Goal: Task Accomplishment & Management: Use online tool/utility

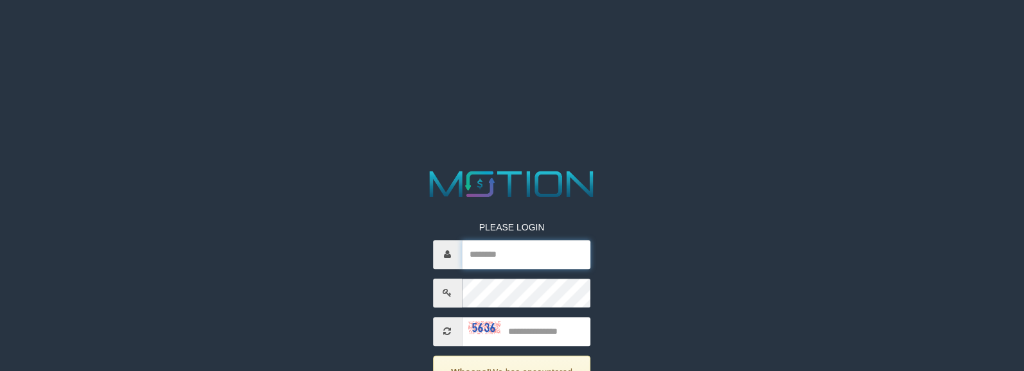
drag, startPoint x: 514, startPoint y: 258, endPoint x: 348, endPoint y: 330, distance: 181.1
click at [514, 258] on input "text" at bounding box center [526, 254] width 129 height 29
paste input "**********"
type input "**********"
click at [553, 334] on input "text" at bounding box center [526, 331] width 129 height 29
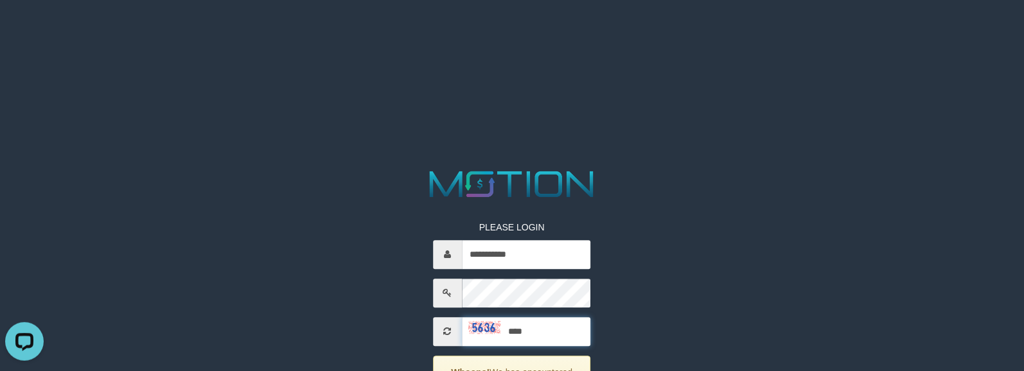
type input "****"
drag, startPoint x: 566, startPoint y: 335, endPoint x: 520, endPoint y: 350, distance: 48.8
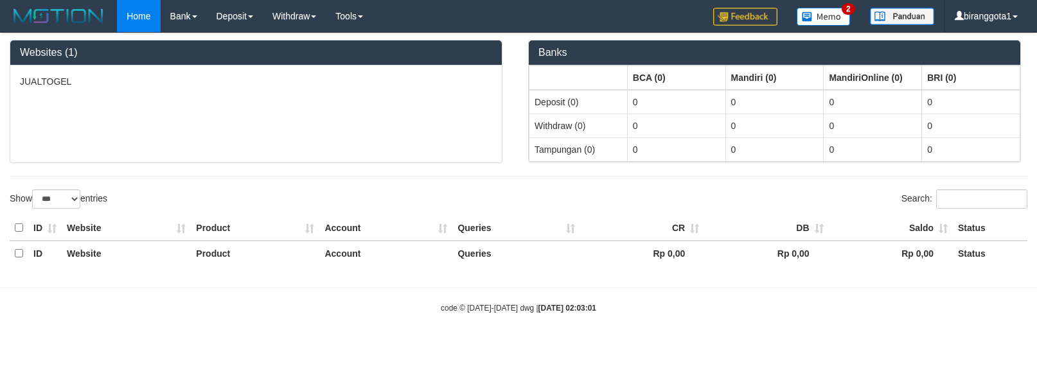
select select "***"
drag, startPoint x: 0, startPoint y: 0, endPoint x: 312, endPoint y: 13, distance: 312.0
click at [312, 13] on link "Withdraw" at bounding box center [294, 16] width 63 height 32
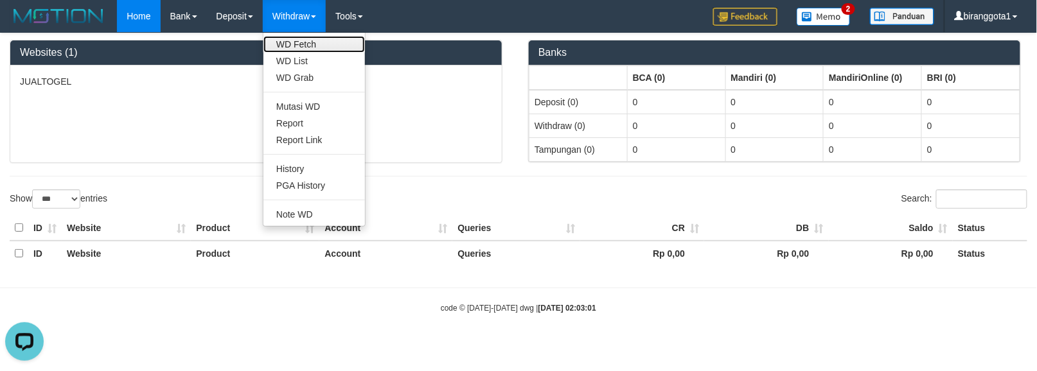
click at [304, 46] on link "WD Fetch" at bounding box center [315, 44] width 102 height 17
click at [304, 60] on link "WD List" at bounding box center [315, 61] width 102 height 17
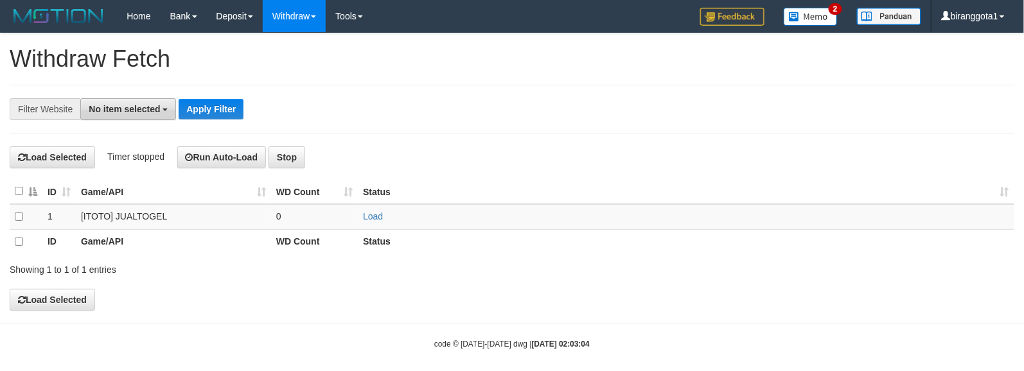
click at [107, 108] on span "No item selected" at bounding box center [124, 109] width 71 height 10
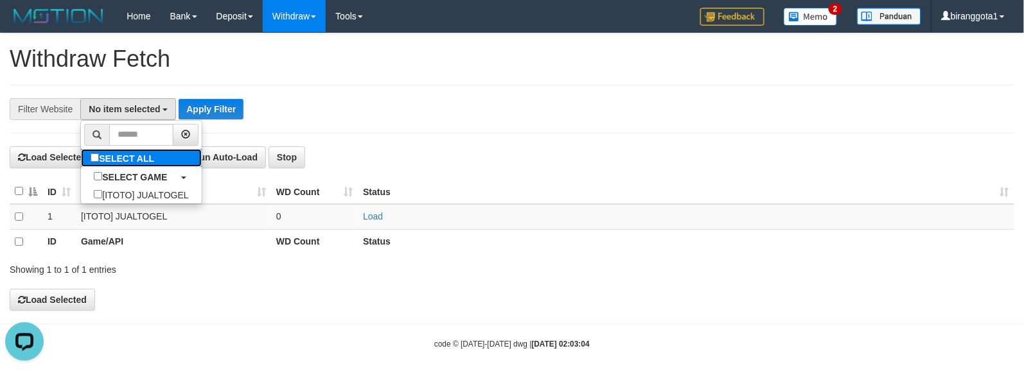
click at [100, 160] on label "SELECT ALL" at bounding box center [124, 158] width 86 height 18
select select "****"
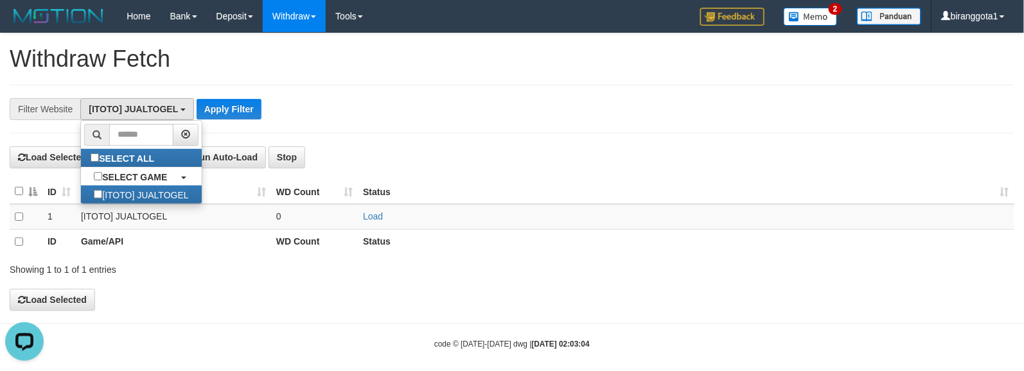
scroll to position [11, 0]
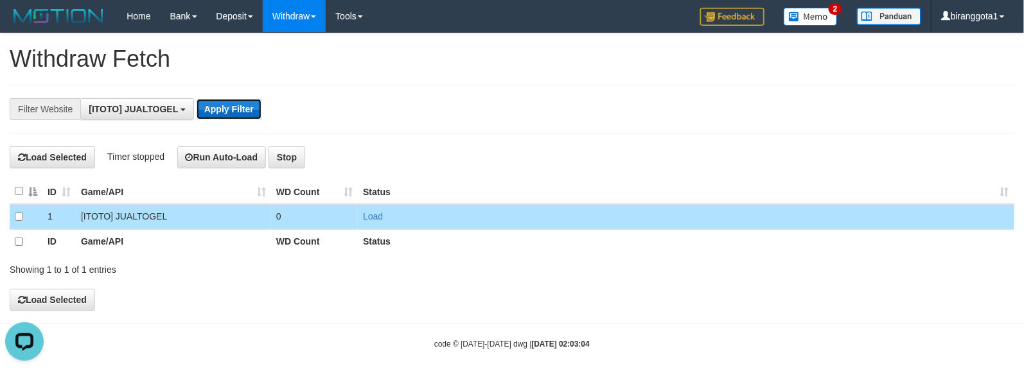
click at [225, 103] on button "Apply Filter" at bounding box center [229, 109] width 65 height 21
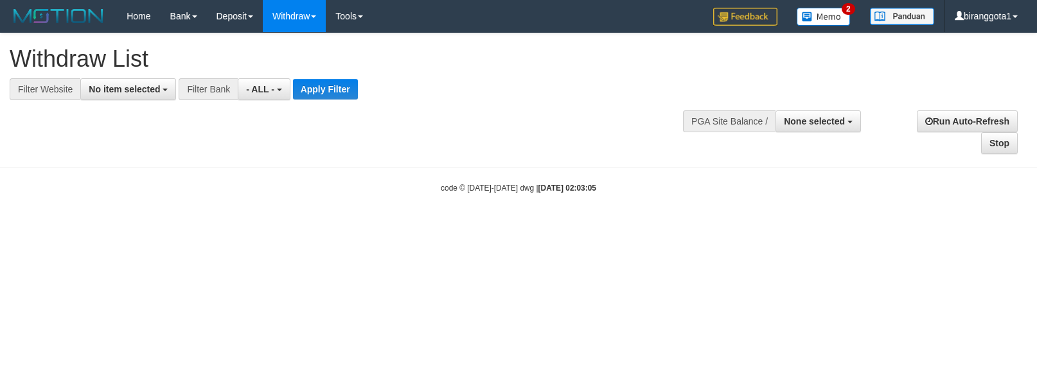
select select
click at [102, 95] on button "No item selected" at bounding box center [128, 89] width 96 height 22
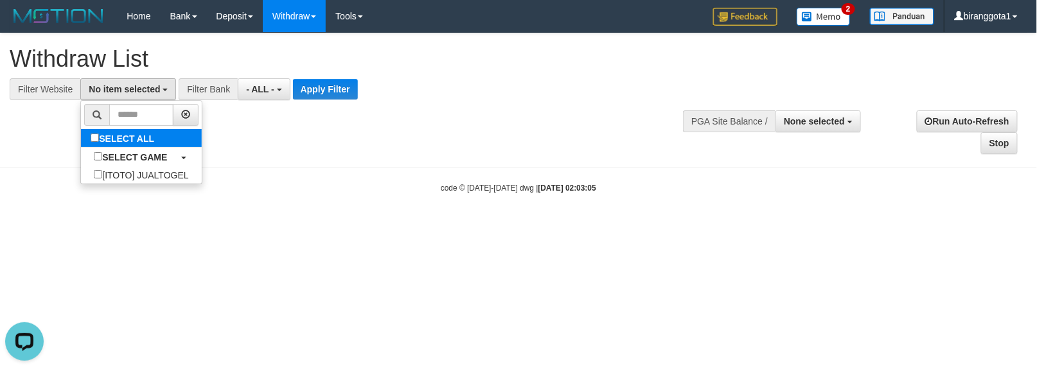
select select "****"
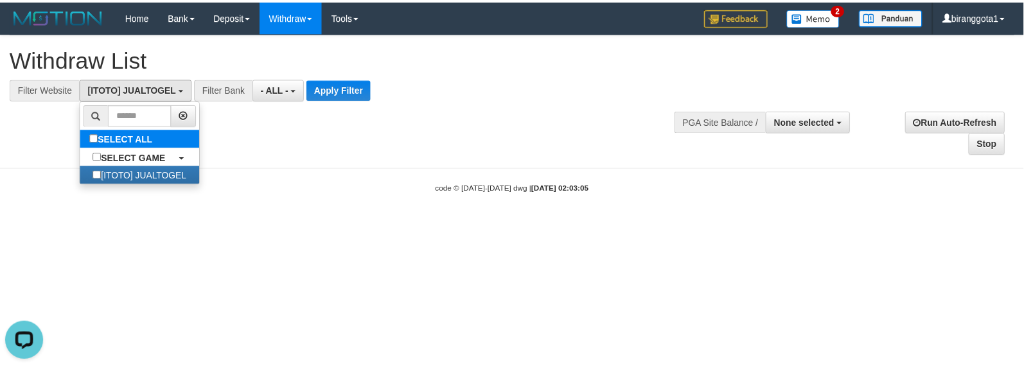
scroll to position [11, 0]
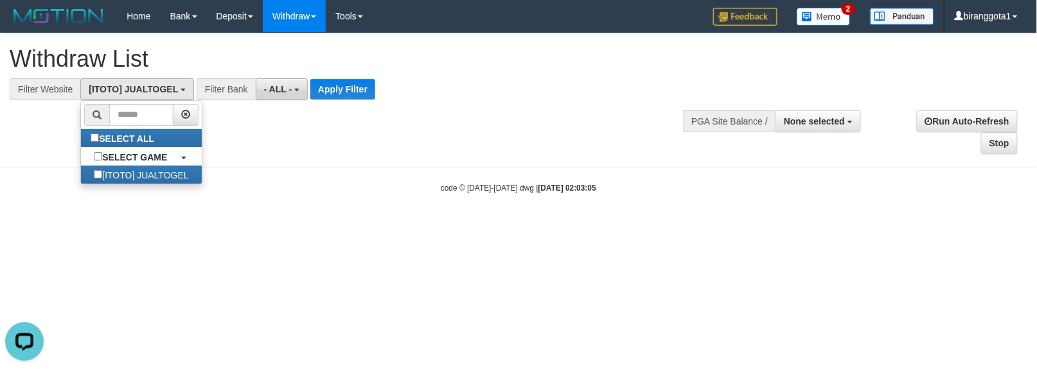
click at [278, 86] on span "- ALL -" at bounding box center [278, 89] width 28 height 10
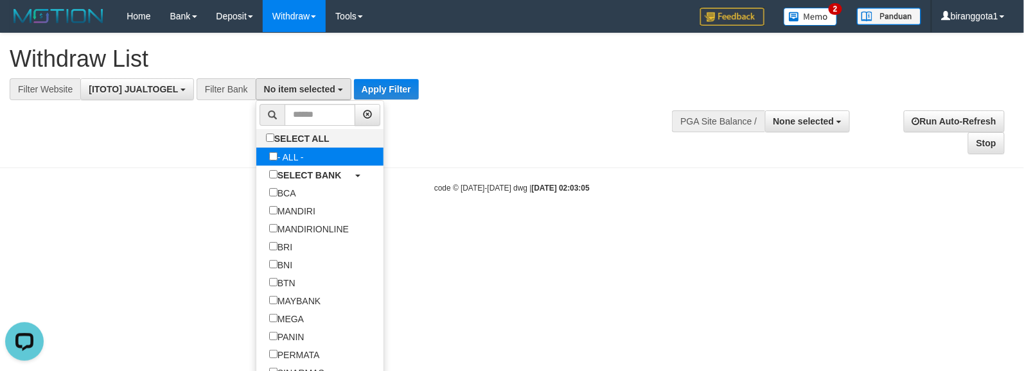
scroll to position [114, 0]
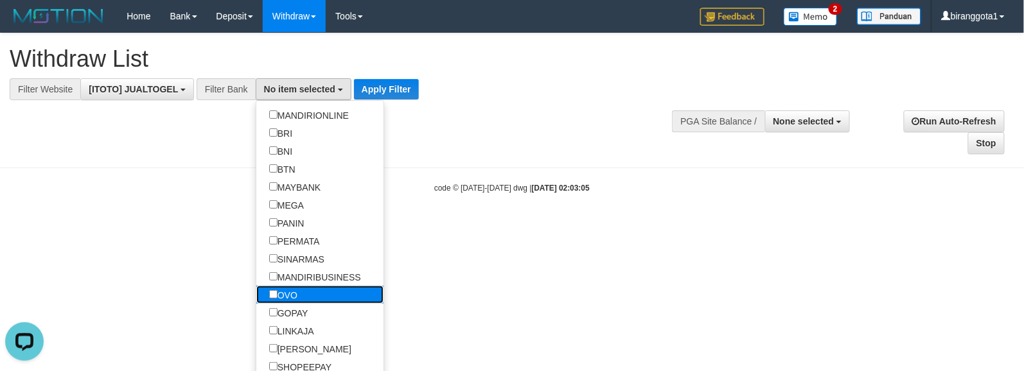
click at [306, 294] on label "OVO" at bounding box center [283, 295] width 54 height 18
select select "***"
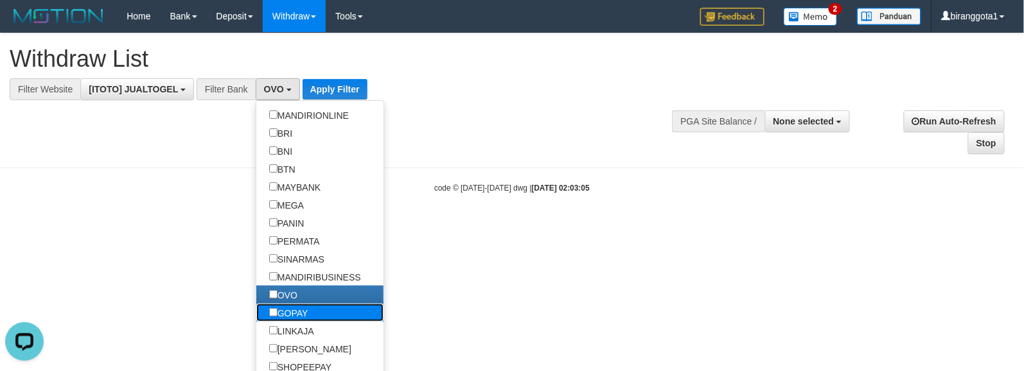
click at [306, 310] on label "GOPAY" at bounding box center [288, 313] width 65 height 18
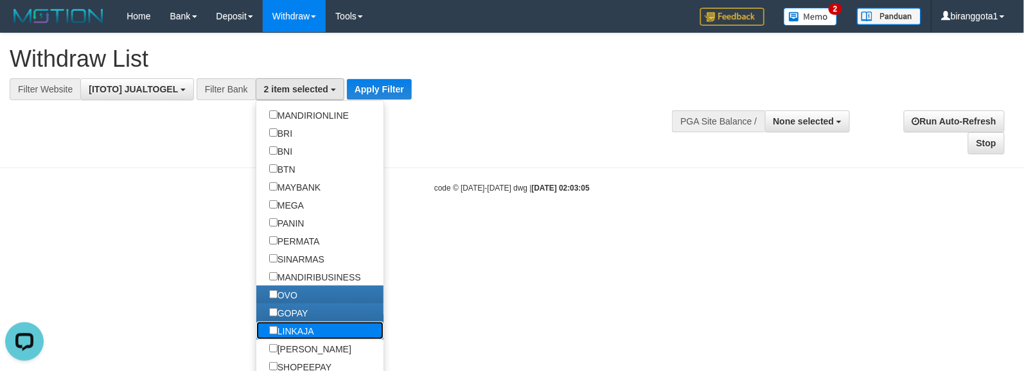
click at [308, 335] on label "LINKAJA" at bounding box center [291, 331] width 71 height 18
click at [307, 340] on label "LINKAJA" at bounding box center [291, 331] width 71 height 18
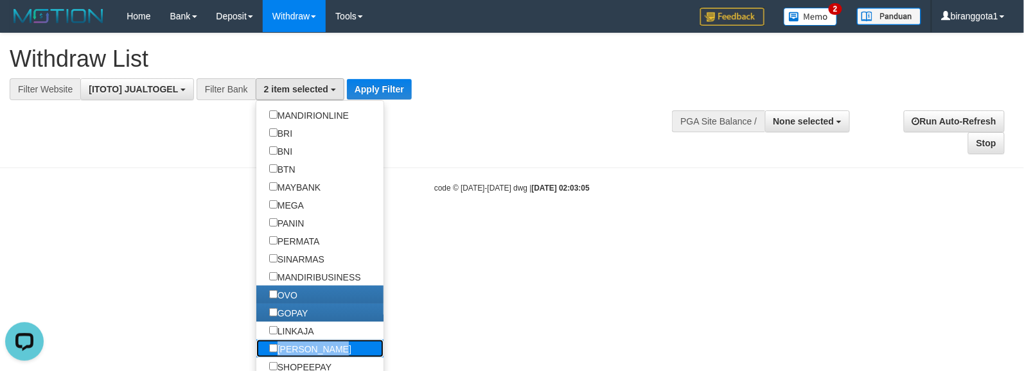
drag, startPoint x: 307, startPoint y: 345, endPoint x: 310, endPoint y: 323, distance: 22.6
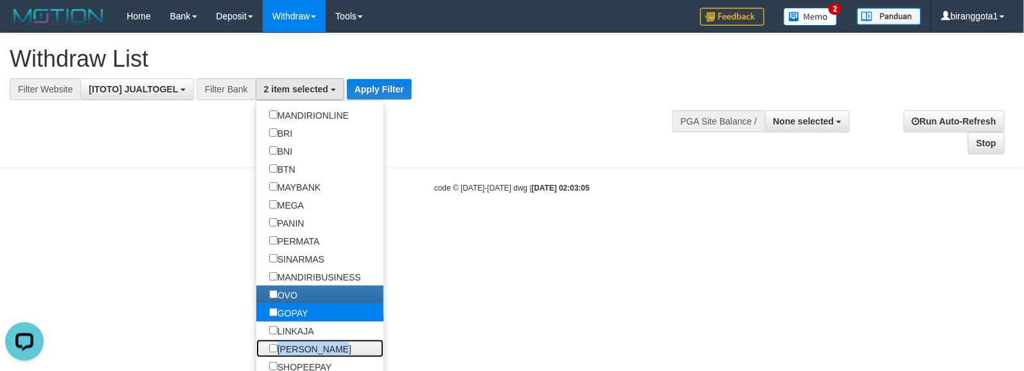
click at [307, 345] on label "DANA" at bounding box center [310, 349] width 108 height 18
click at [310, 322] on label "GOPAY" at bounding box center [288, 313] width 65 height 18
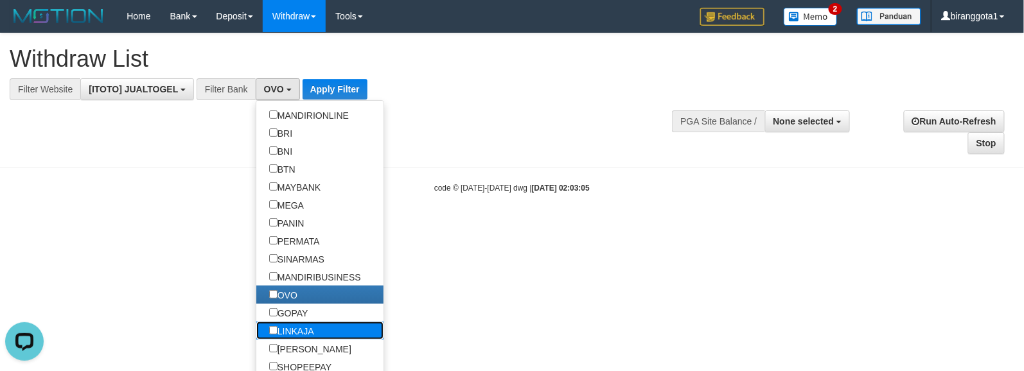
click at [303, 332] on label "LINKAJA" at bounding box center [291, 331] width 71 height 18
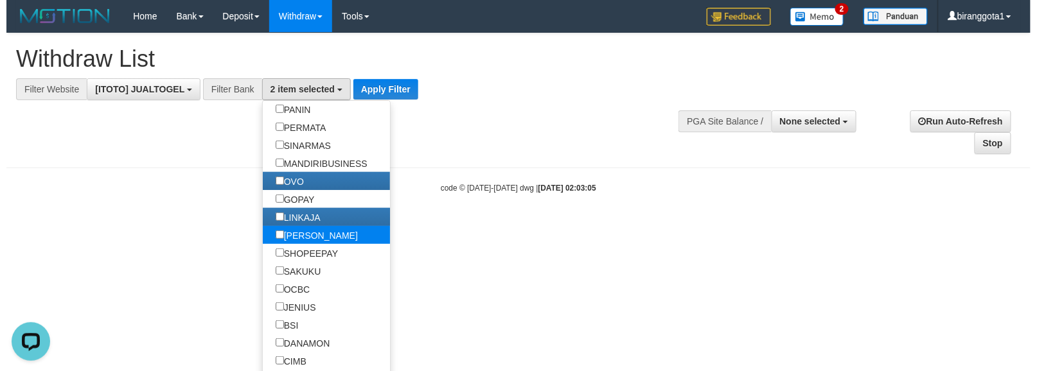
scroll to position [229, 0]
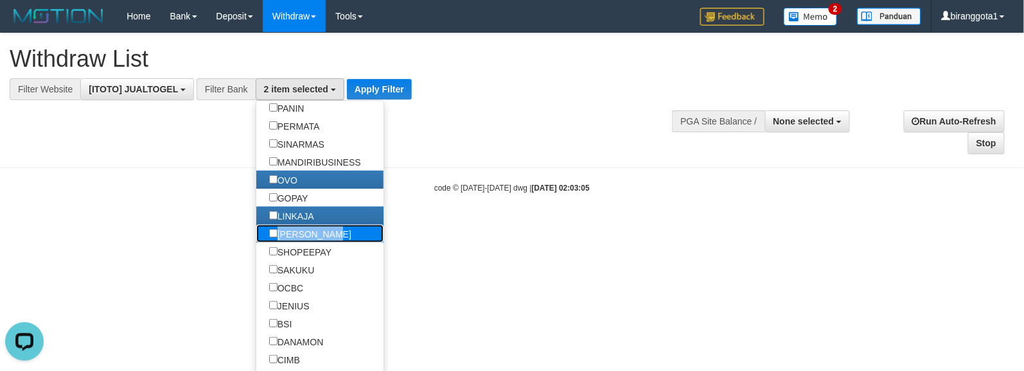
click at [298, 233] on label "DANA" at bounding box center [310, 234] width 108 height 18
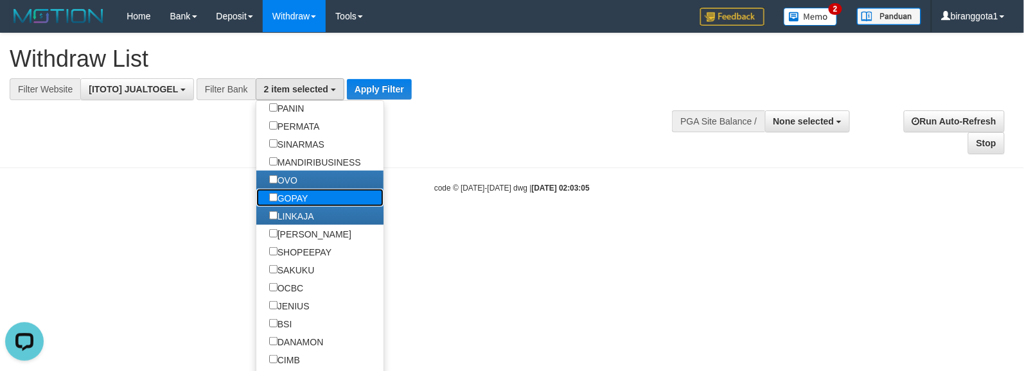
click at [297, 204] on label "GOPAY" at bounding box center [288, 198] width 65 height 18
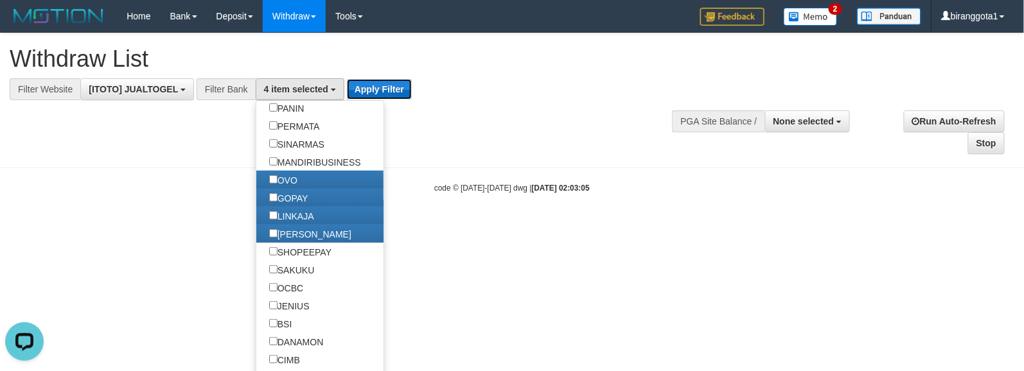
click at [380, 91] on button "Apply Filter" at bounding box center [379, 89] width 65 height 21
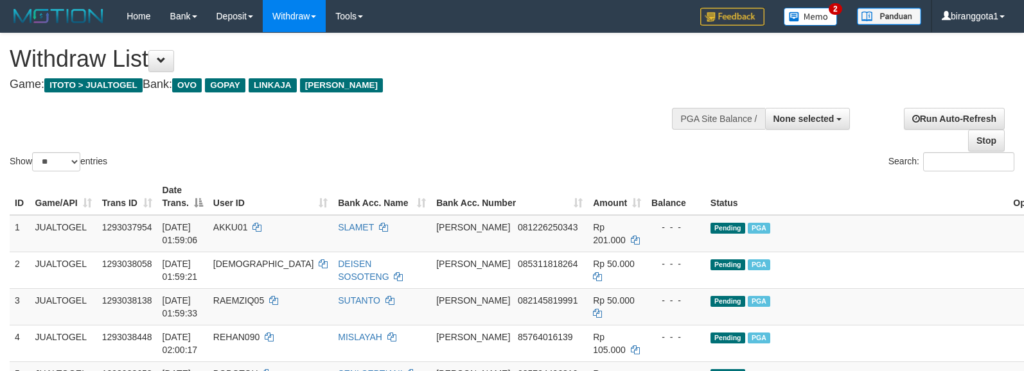
select select
select select "**"
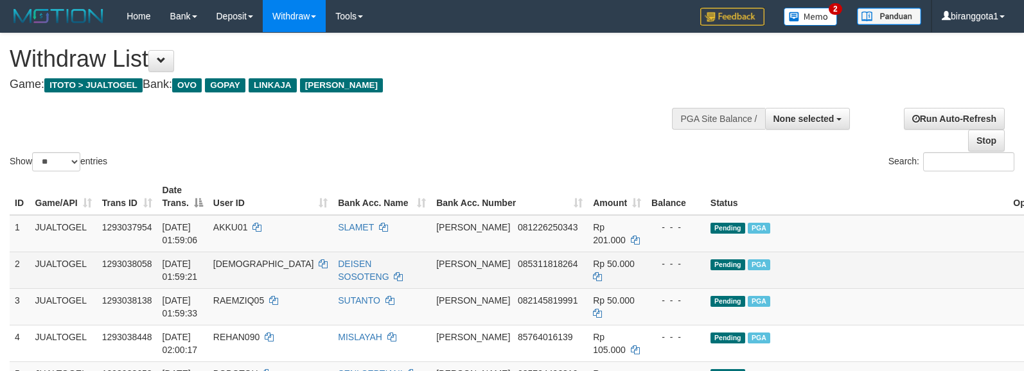
scroll to position [114, 0]
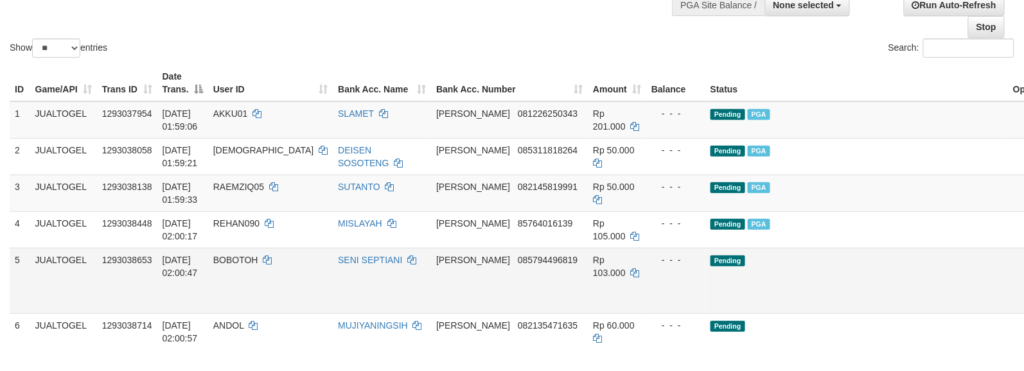
click at [849, 266] on td "Pending" at bounding box center [857, 281] width 303 height 66
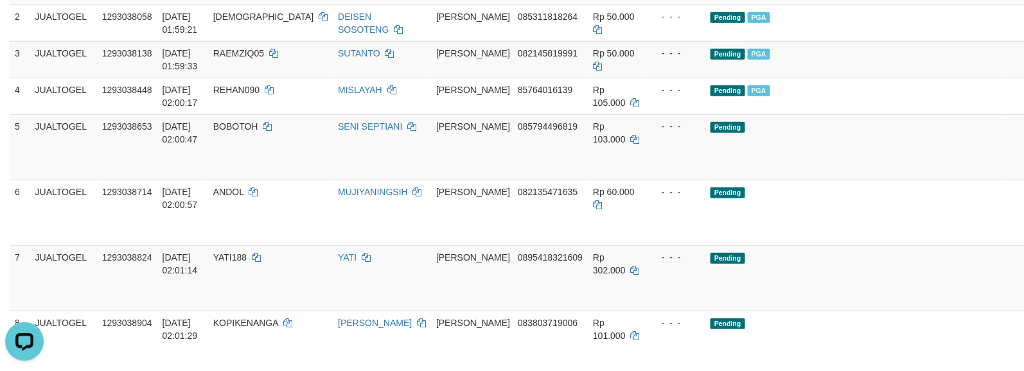
scroll to position [188, 0]
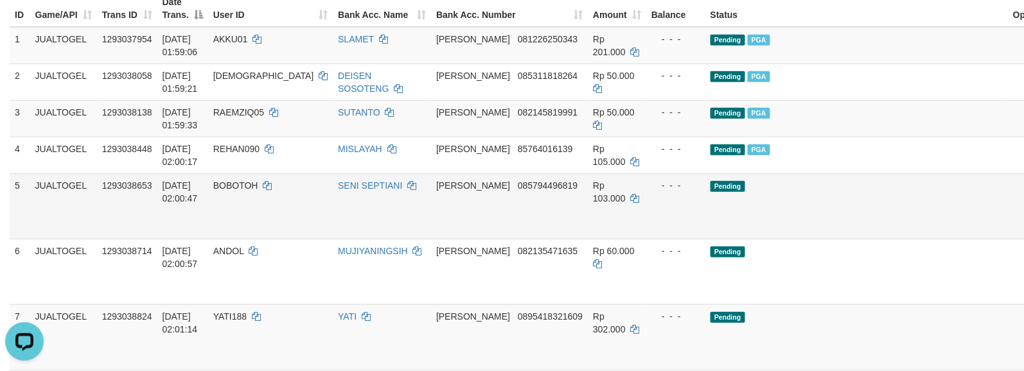
click at [782, 190] on td "Pending" at bounding box center [857, 207] width 303 height 66
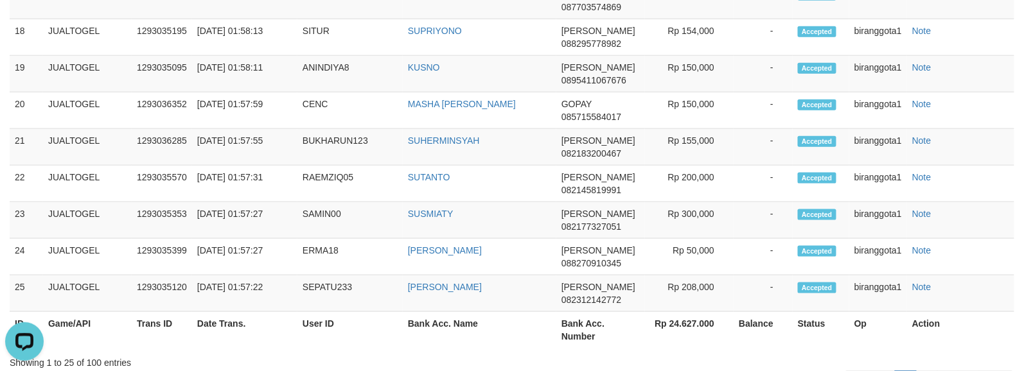
scroll to position [103, 0]
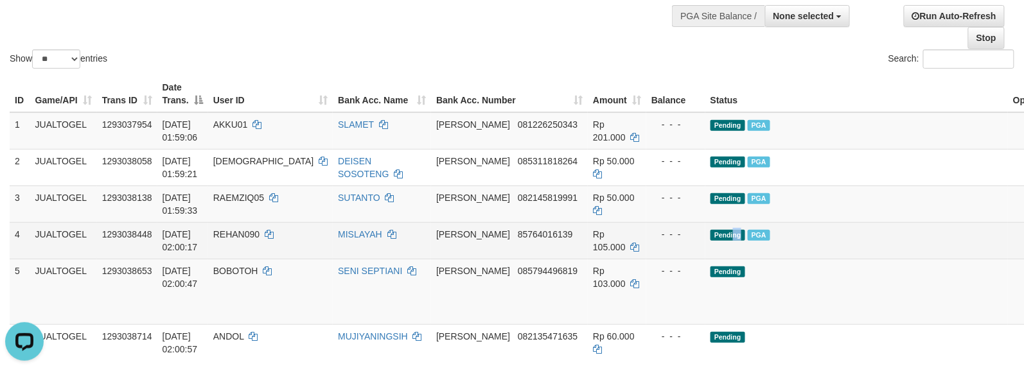
click at [726, 237] on td "Pending PGA" at bounding box center [857, 240] width 303 height 37
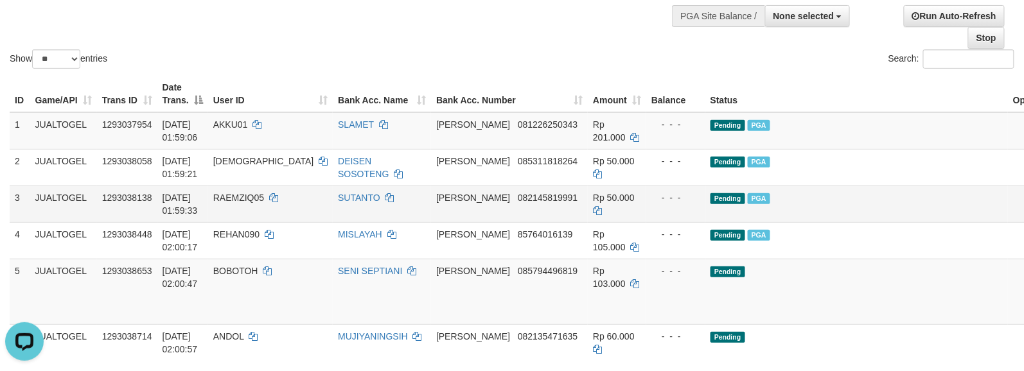
click at [764, 204] on td "Pending PGA" at bounding box center [857, 204] width 303 height 37
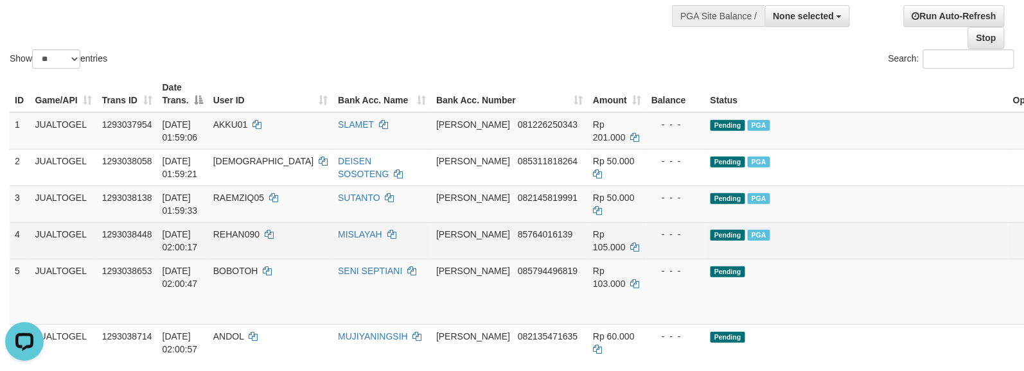
click at [829, 235] on td "Pending PGA" at bounding box center [857, 240] width 303 height 37
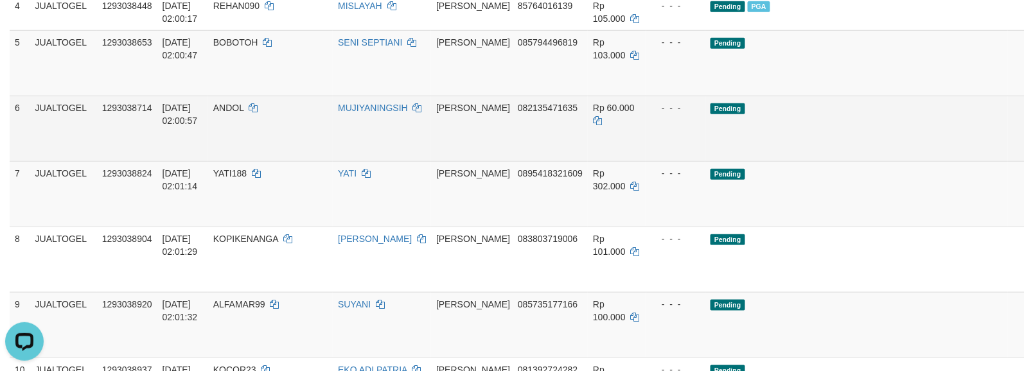
scroll to position [303, 0]
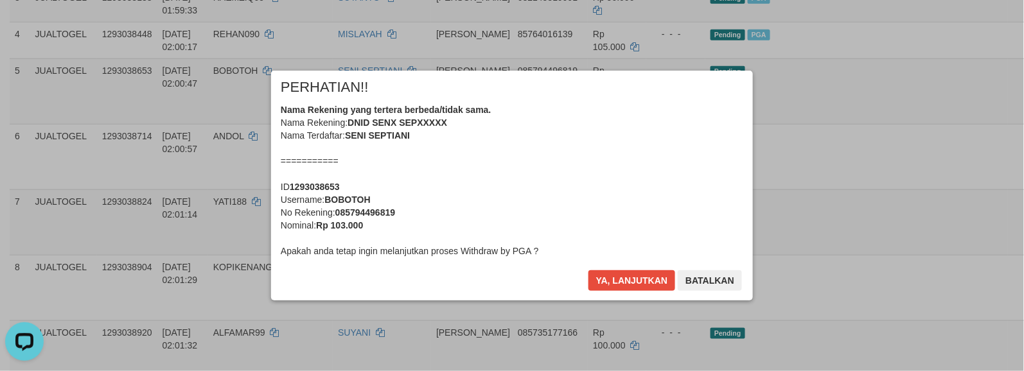
click at [595, 186] on div "Nama Rekening yang tertera berbeda/tidak sama. Nama Rekening: DNID SENX SEPXXXX…" at bounding box center [512, 180] width 463 height 154
click at [589, 271] on button "Ya, lanjutkan" at bounding box center [632, 281] width 87 height 21
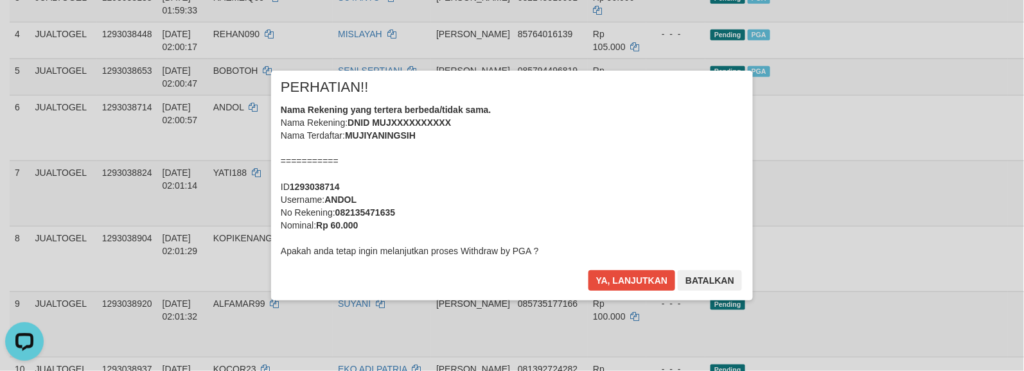
click at [590, 175] on div "Nama Rekening yang tertera berbeda/tidak sama. Nama Rekening: DNID MUJXXXXXXXXX…" at bounding box center [512, 180] width 463 height 154
click at [589, 271] on button "Ya, lanjutkan" at bounding box center [632, 281] width 87 height 21
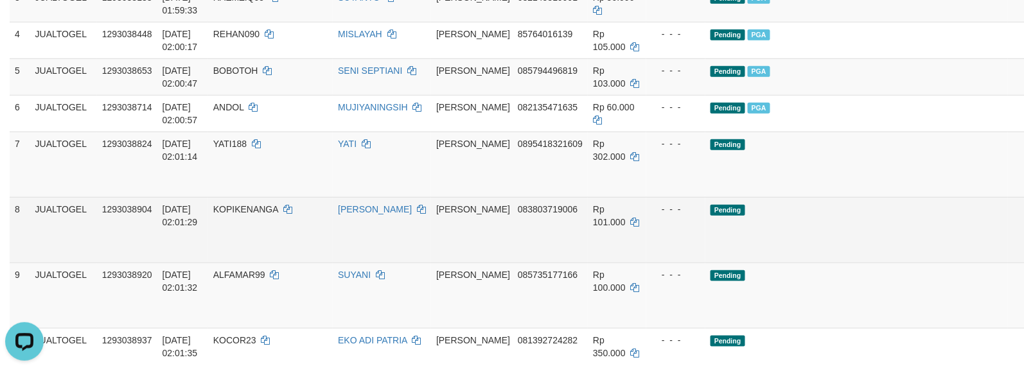
scroll to position [360, 0]
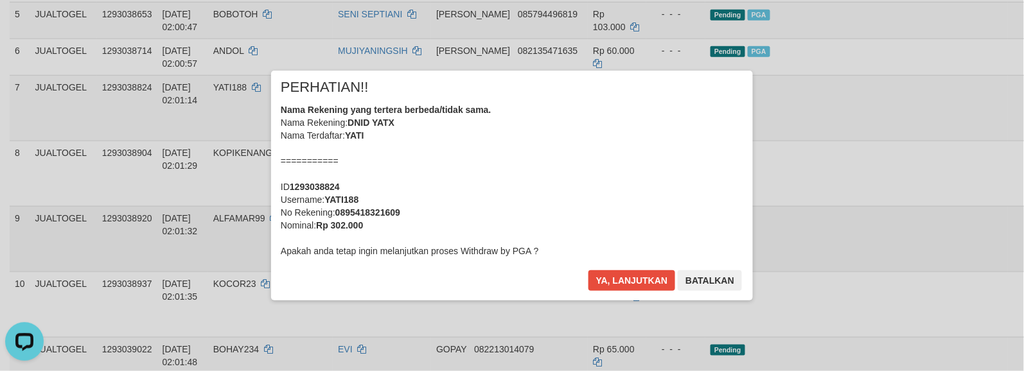
click at [940, 235] on div "× PERHATIAN!! Nama Rekening yang tertera berbeda/tidak sama. Nama Rekening: DNI…" at bounding box center [512, 185] width 1024 height 281
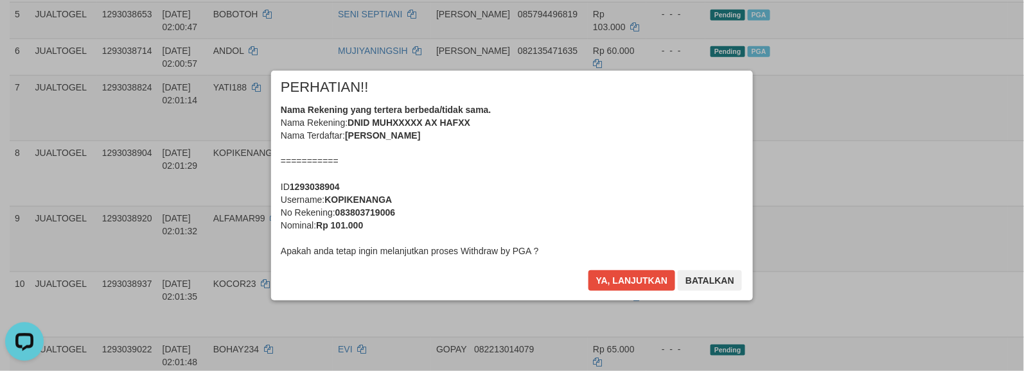
click at [629, 188] on div "Nama Rekening yang tertera berbeda/tidak sama. Nama Rekening: DNID MUHXXXXX AX …" at bounding box center [512, 180] width 463 height 154
click at [589, 271] on button "Ya, lanjutkan" at bounding box center [632, 281] width 87 height 21
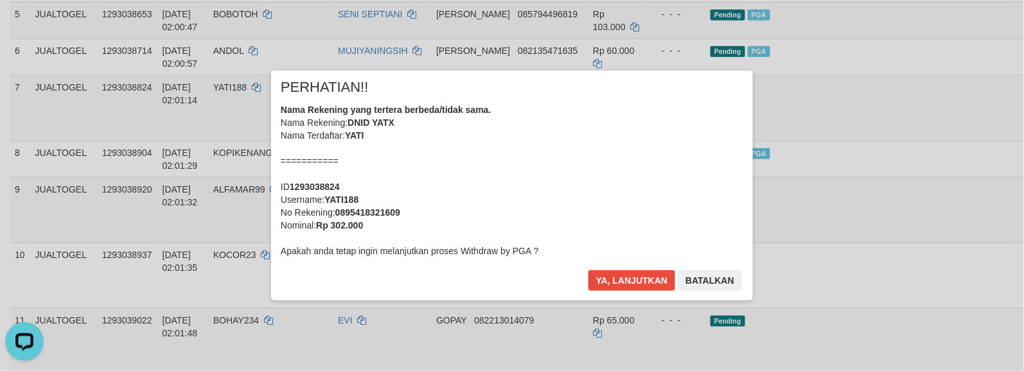
click at [625, 191] on div "Nama Rekening yang tertera berbeda/tidak sama. Nama Rekening: DNID YATX Nama Te…" at bounding box center [512, 180] width 463 height 154
click at [589, 271] on button "Ya, lanjutkan" at bounding box center [632, 281] width 87 height 21
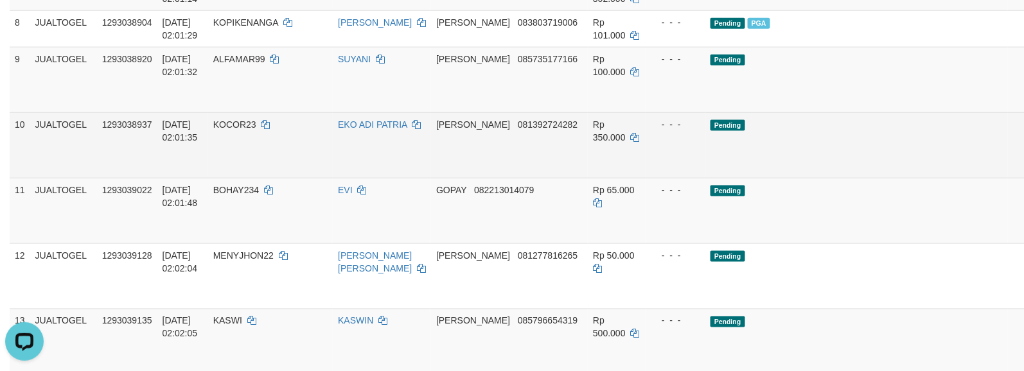
scroll to position [474, 0]
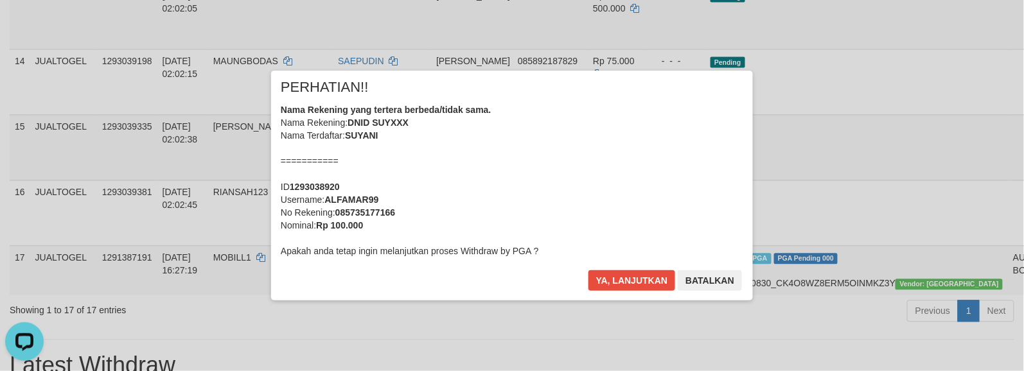
scroll to position [800, 0]
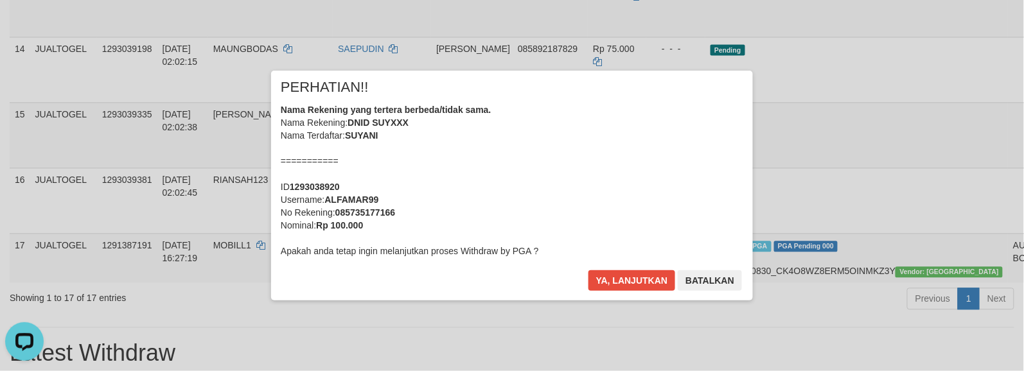
click at [629, 201] on div "Nama Rekening yang tertera berbeda/tidak sama. Nama Rekening: DNID SUYXXX Nama …" at bounding box center [512, 180] width 463 height 154
click at [589, 271] on button "Ya, lanjutkan" at bounding box center [632, 281] width 87 height 21
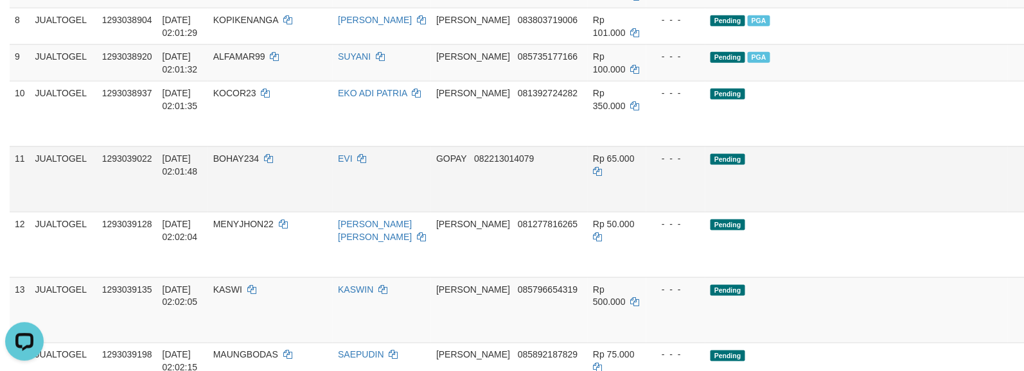
scroll to position [485, 0]
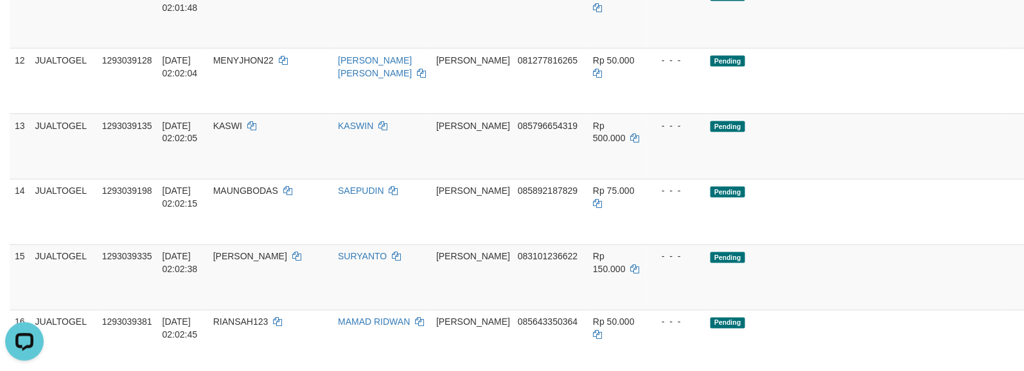
scroll to position [810, 0]
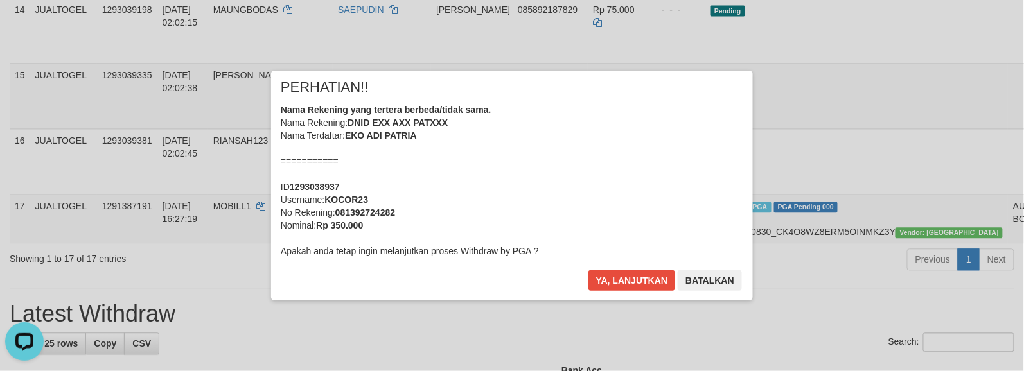
click at [644, 192] on div "Nama Rekening yang tertera berbeda/tidak sama. Nama Rekening: DNID EXX AXX PATX…" at bounding box center [512, 180] width 463 height 154
click at [589, 271] on button "Ya, lanjutkan" at bounding box center [632, 281] width 87 height 21
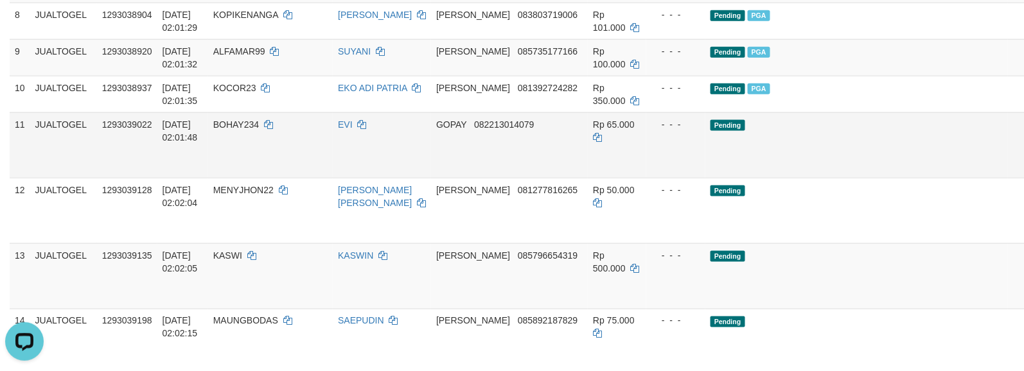
scroll to position [495, 0]
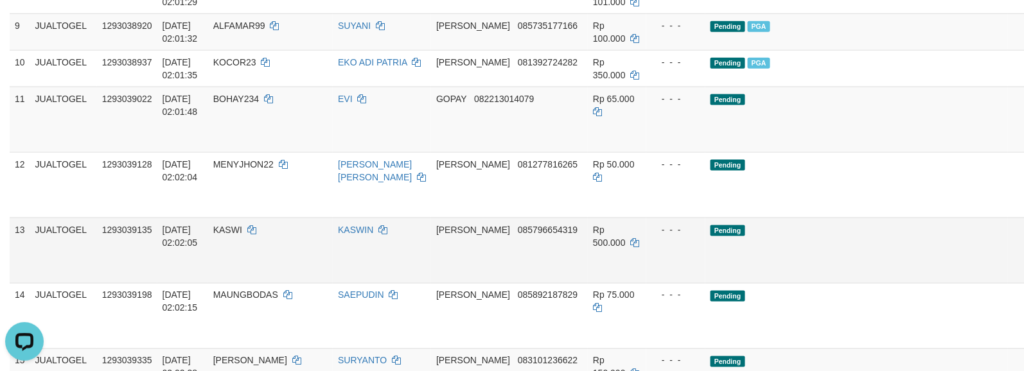
scroll to position [466, 0]
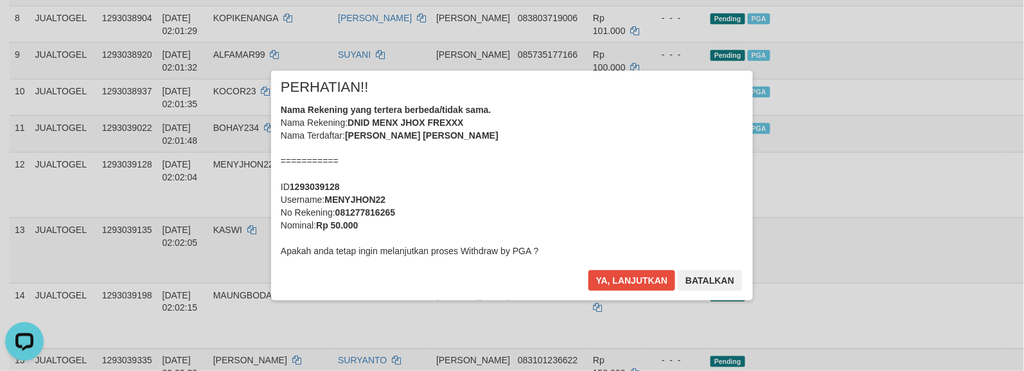
click at [632, 212] on div "Nama Rekening yang tertera berbeda/tidak sama. Nama Rekening: DNID MENX JHOX FR…" at bounding box center [512, 180] width 463 height 154
click at [589, 271] on button "Ya, lanjutkan" at bounding box center [632, 281] width 87 height 21
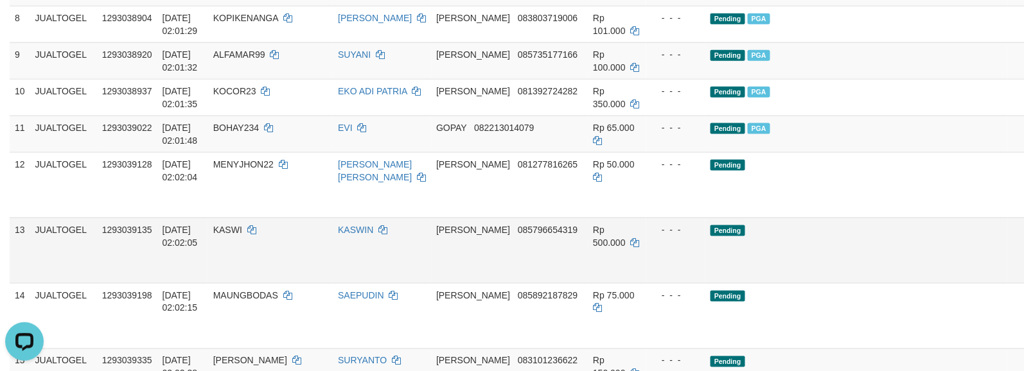
scroll to position [437, 0]
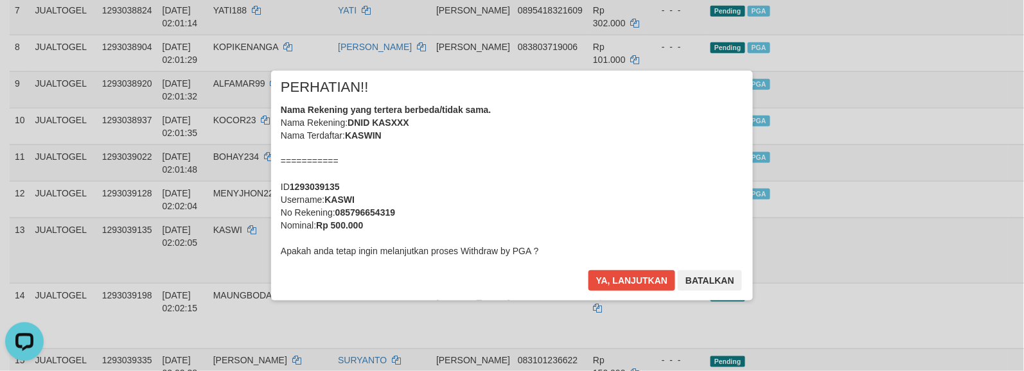
click at [648, 181] on div "Nama Rekening yang tertera berbeda/tidak sama. Nama Rekening: DNID KASXXX Nama …" at bounding box center [512, 180] width 463 height 154
click at [589, 271] on button "Ya, lanjutkan" at bounding box center [632, 281] width 87 height 21
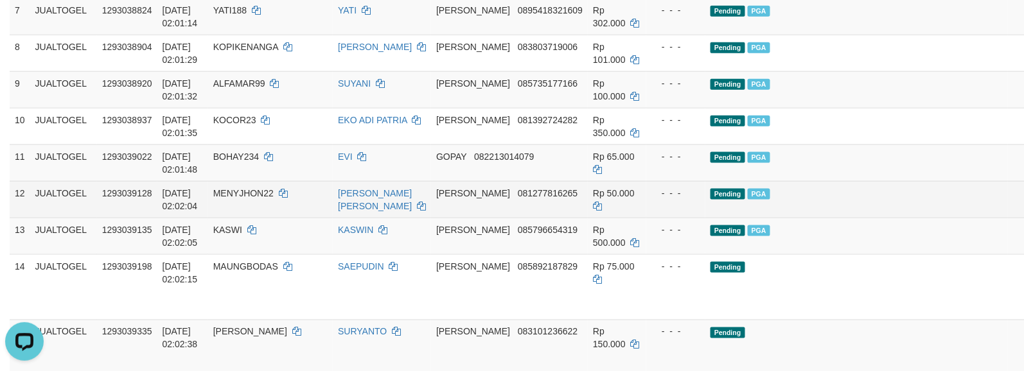
click at [806, 207] on td "Pending PGA" at bounding box center [857, 199] width 303 height 37
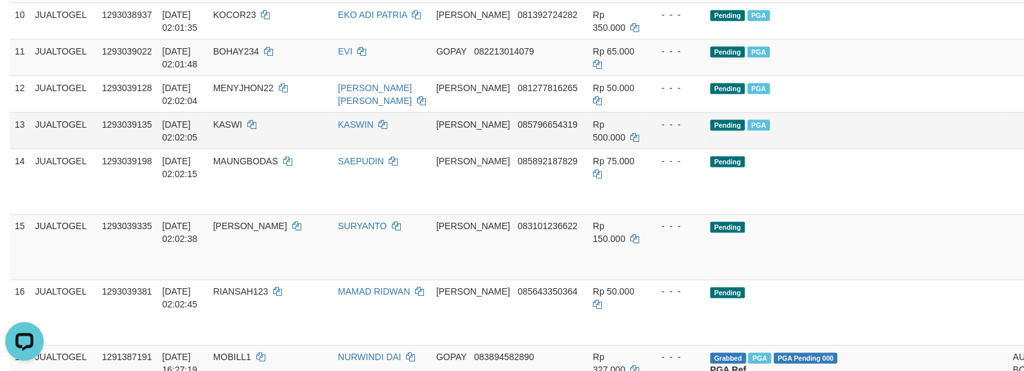
scroll to position [551, 0]
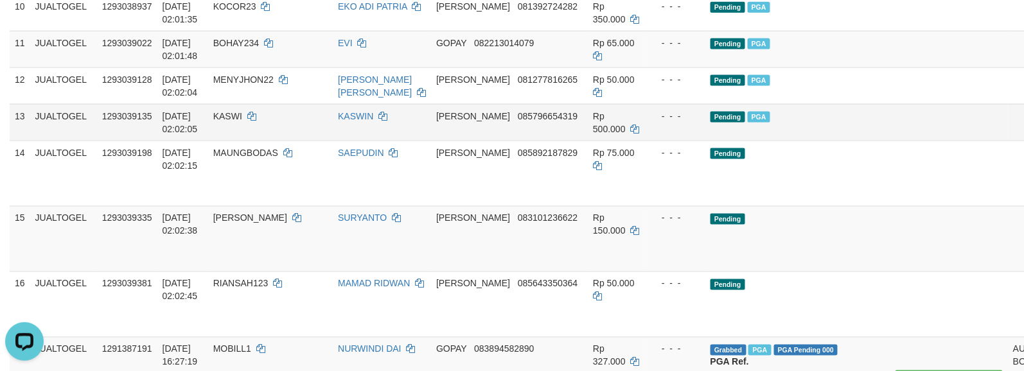
click at [857, 104] on td "Pending PGA" at bounding box center [857, 122] width 303 height 37
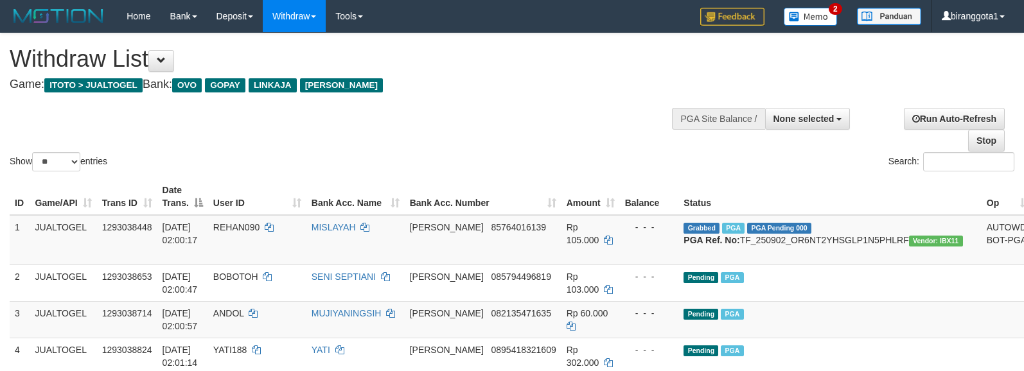
select select
select select "**"
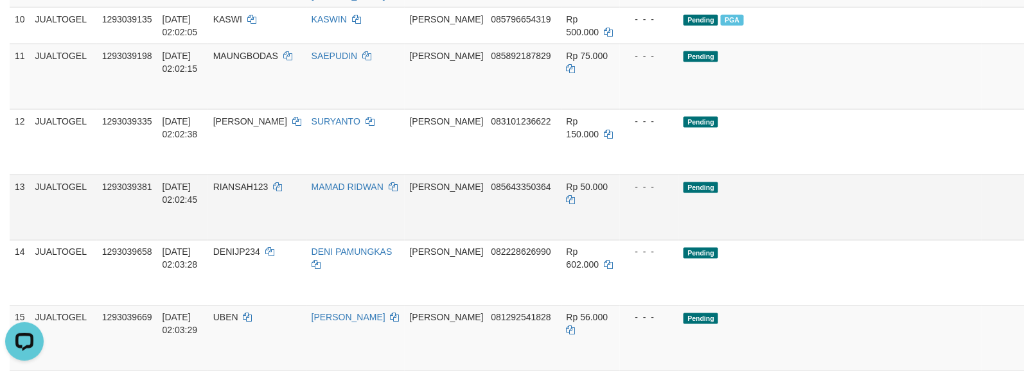
click at [672, 215] on td "- - -" at bounding box center [649, 208] width 59 height 66
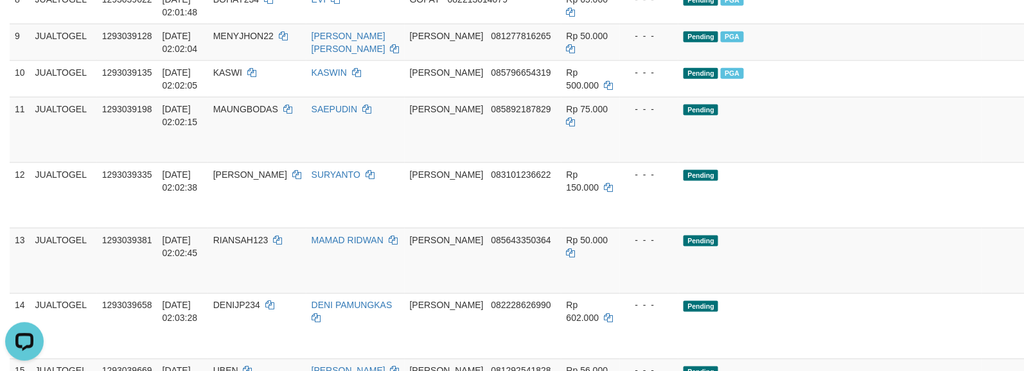
scroll to position [435, 0]
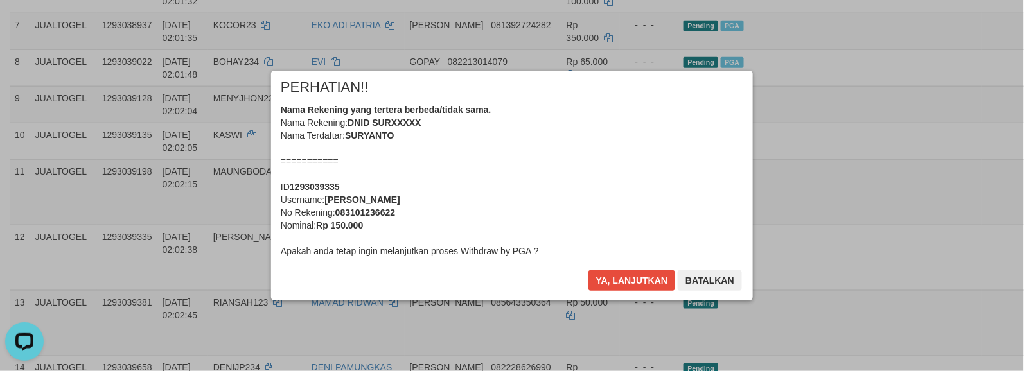
click at [620, 186] on div "Nama Rekening yang tertera berbeda/tidak sama. Nama Rekening: DNID SURXXXXX Nam…" at bounding box center [512, 180] width 463 height 154
click at [589, 271] on button "Ya, lanjutkan" at bounding box center [632, 281] width 87 height 21
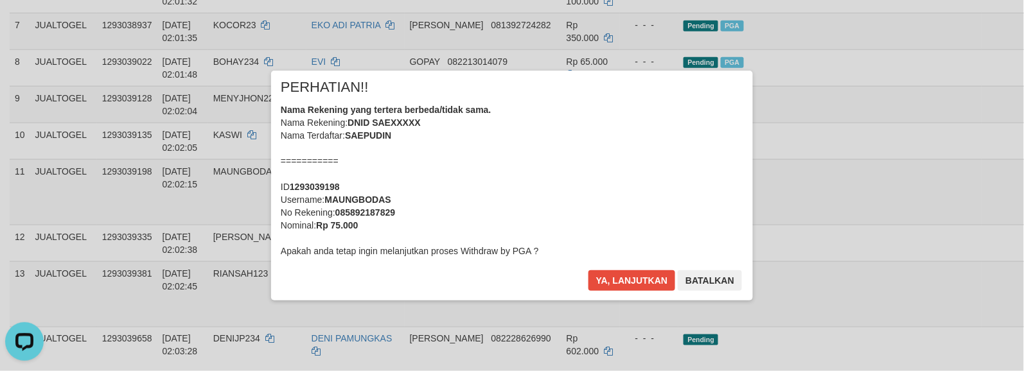
click at [620, 186] on div "Nama Rekening yang tertera berbeda/tidak sama. Nama Rekening: DNID SAEXXXXX Nam…" at bounding box center [512, 180] width 463 height 154
click at [589, 271] on button "Ya, lanjutkan" at bounding box center [632, 281] width 87 height 21
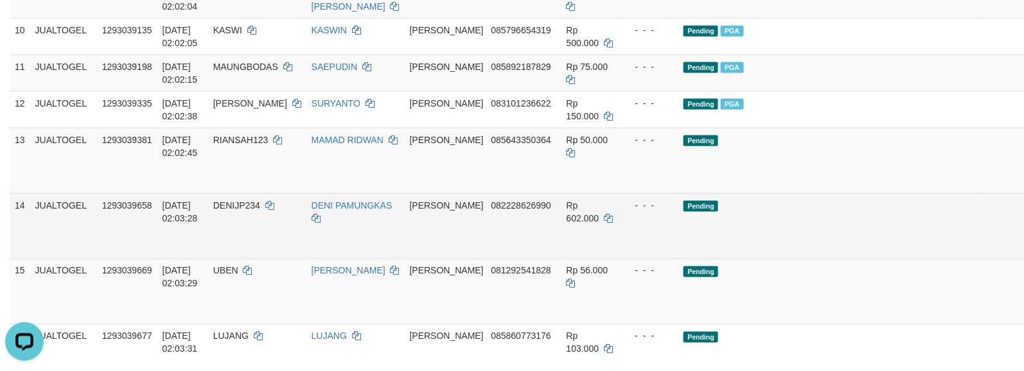
scroll to position [603, 0]
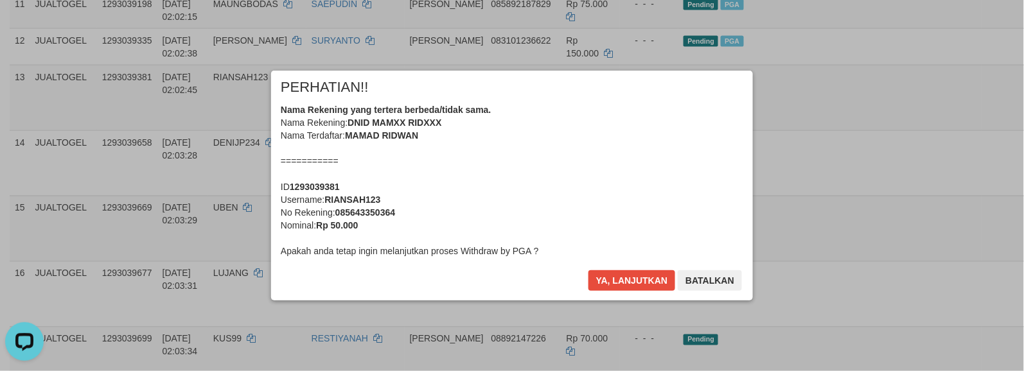
click at [643, 193] on div "Nama Rekening yang tertera berbeda/tidak sama. Nama Rekening: DNID MAMXX RIDXXX…" at bounding box center [512, 180] width 463 height 154
click at [589, 271] on button "Ya, lanjutkan" at bounding box center [632, 281] width 87 height 21
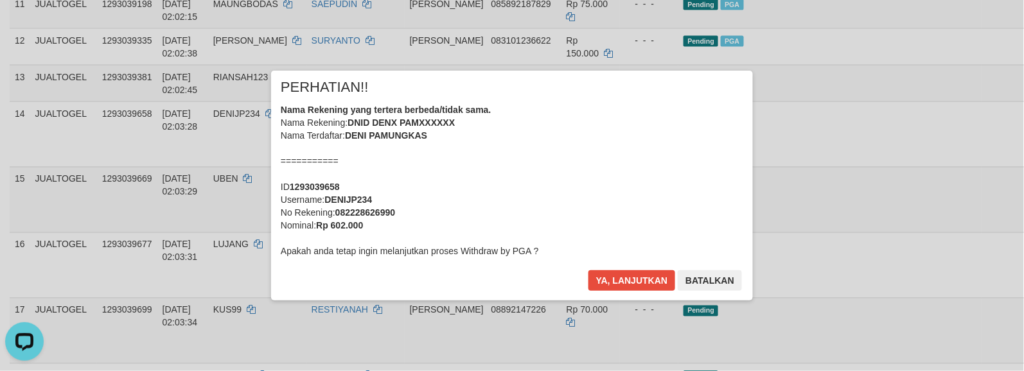
click at [641, 192] on div "Nama Rekening yang tertera berbeda/tidak sama. Nama Rekening: DNID DENX PAMXXXX…" at bounding box center [512, 180] width 463 height 154
click at [589, 271] on button "Ya, lanjutkan" at bounding box center [632, 281] width 87 height 21
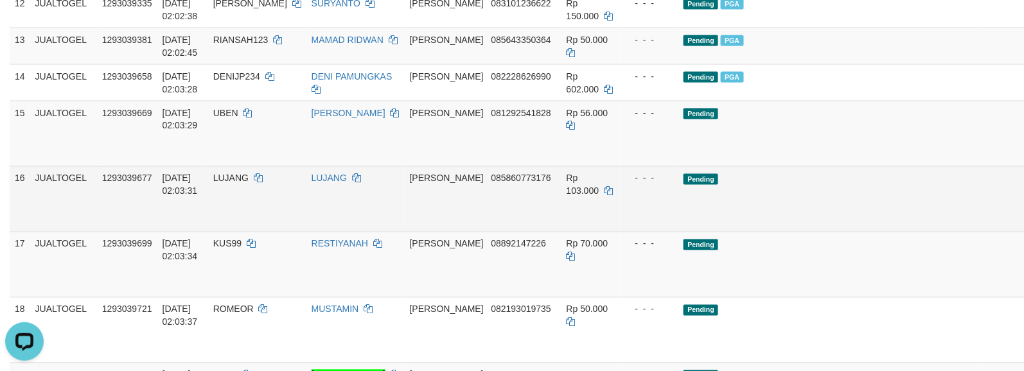
scroll to position [659, 0]
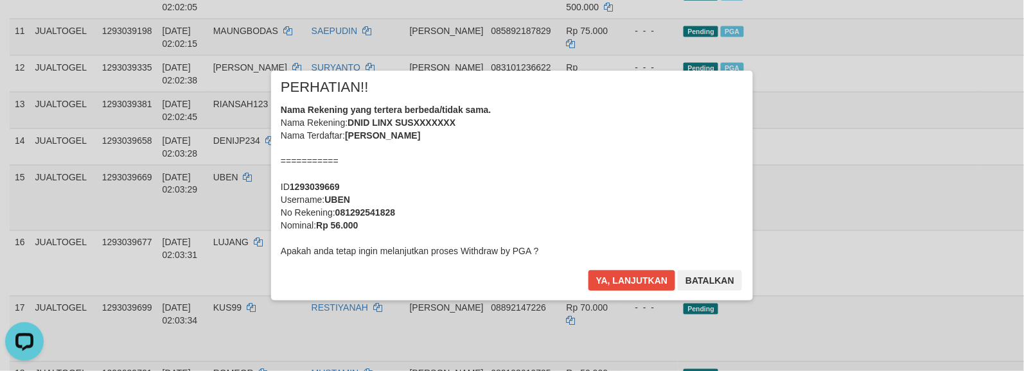
scroll to position [470, 0]
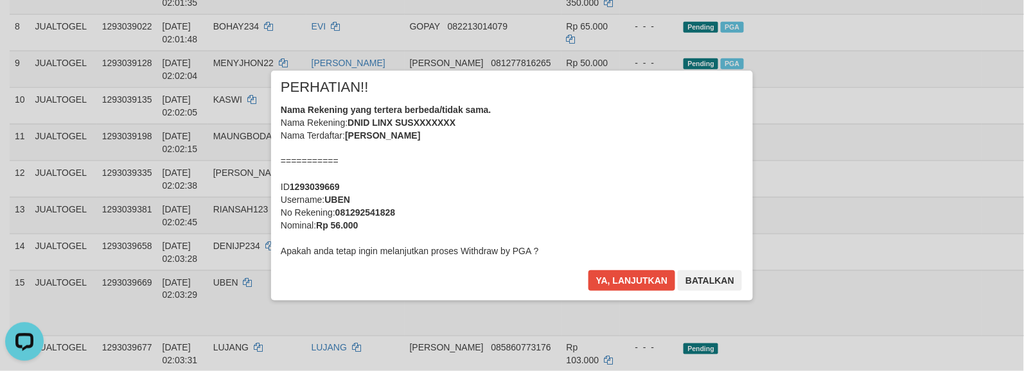
click at [641, 210] on div "Nama Rekening yang tertera berbeda/tidak sama. Nama Rekening: DNID LINX SUSXXXX…" at bounding box center [512, 180] width 463 height 154
click at [589, 271] on button "Ya, lanjutkan" at bounding box center [632, 281] width 87 height 21
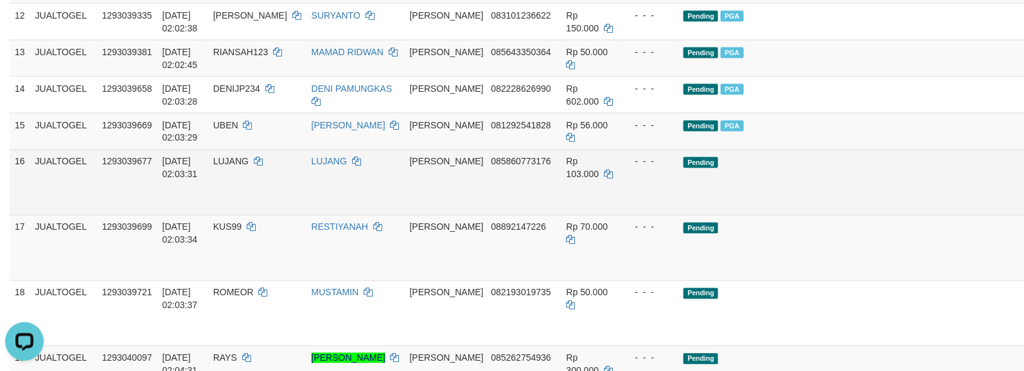
scroll to position [641, 0]
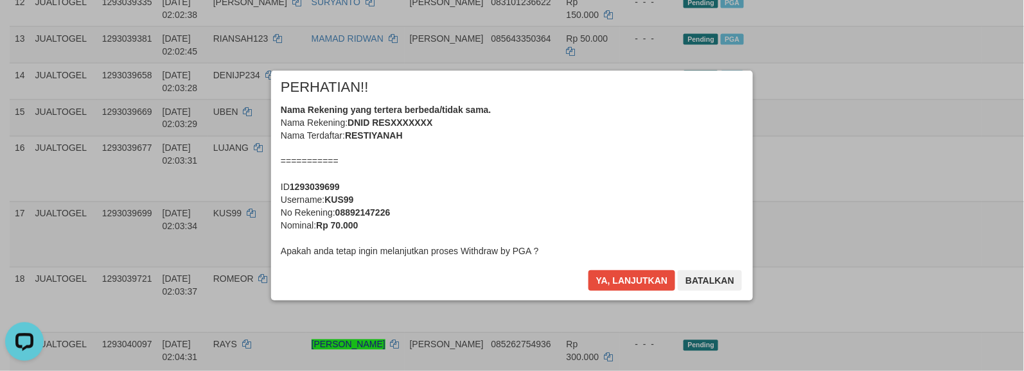
click at [659, 199] on div "Nama Rekening yang tertera berbeda/tidak sama. Nama Rekening: DNID RESXXXXXXX N…" at bounding box center [512, 180] width 463 height 154
click at [589, 271] on button "Ya, lanjutkan" at bounding box center [632, 281] width 87 height 21
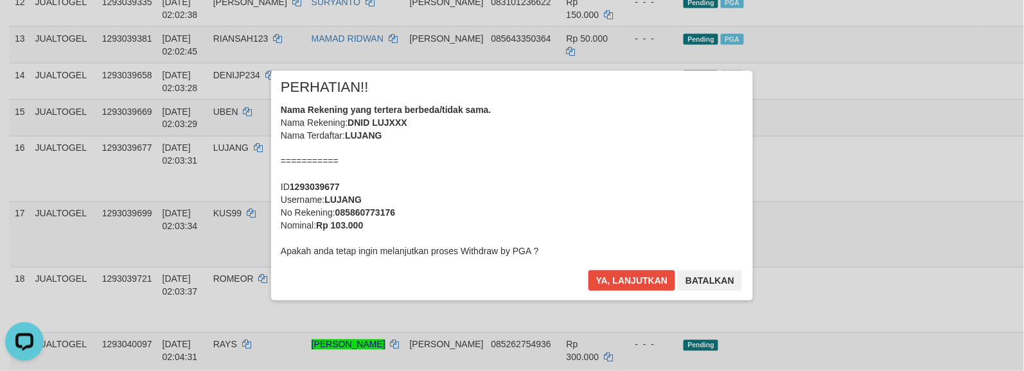
scroll to position [612, 0]
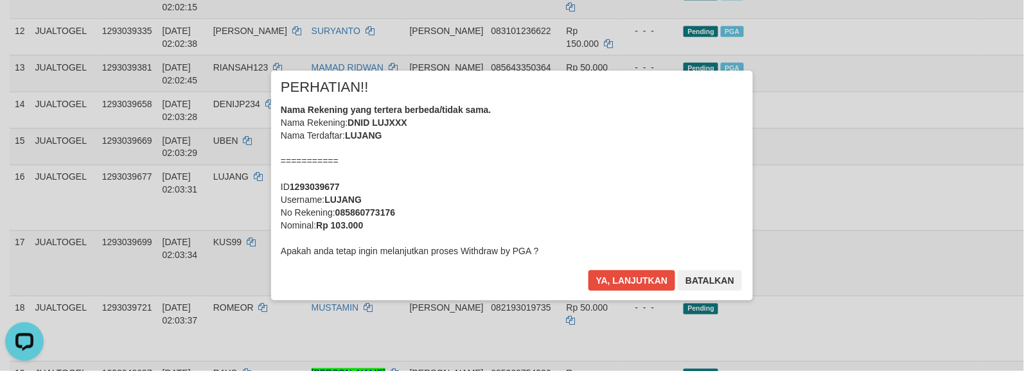
click at [639, 192] on div "Nama Rekening yang tertera berbeda/tidak sama. Nama Rekening: DNID LUJXXX Nama …" at bounding box center [512, 180] width 463 height 154
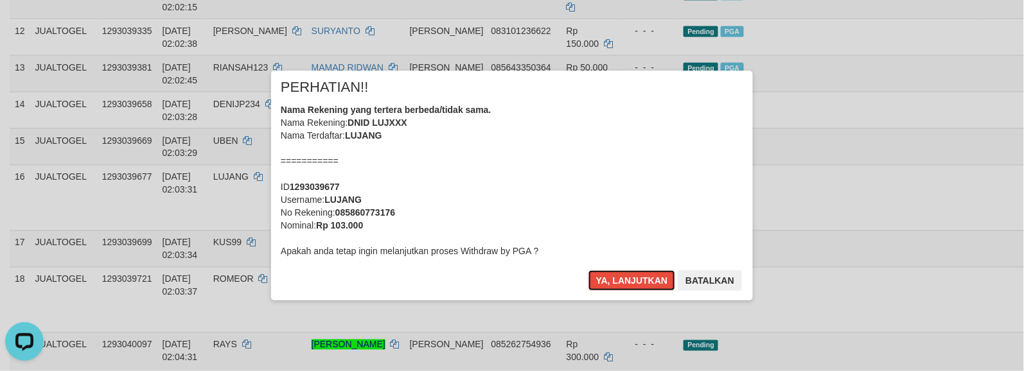
click at [589, 271] on button "Ya, lanjutkan" at bounding box center [632, 281] width 87 height 21
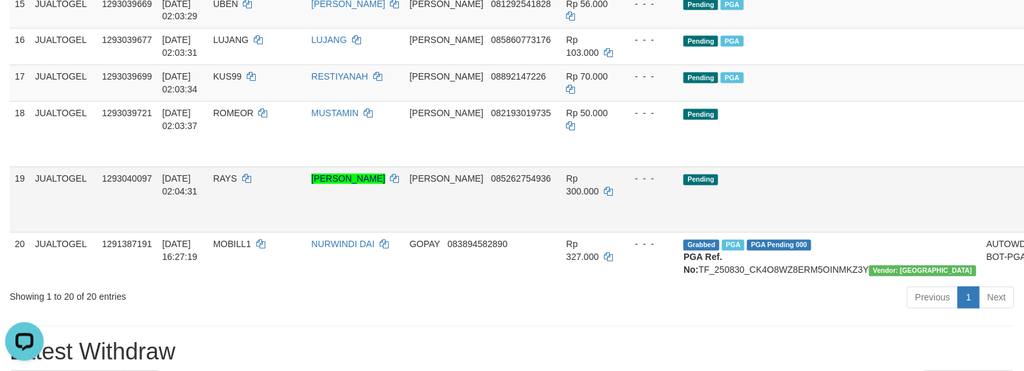
scroll to position [755, 0]
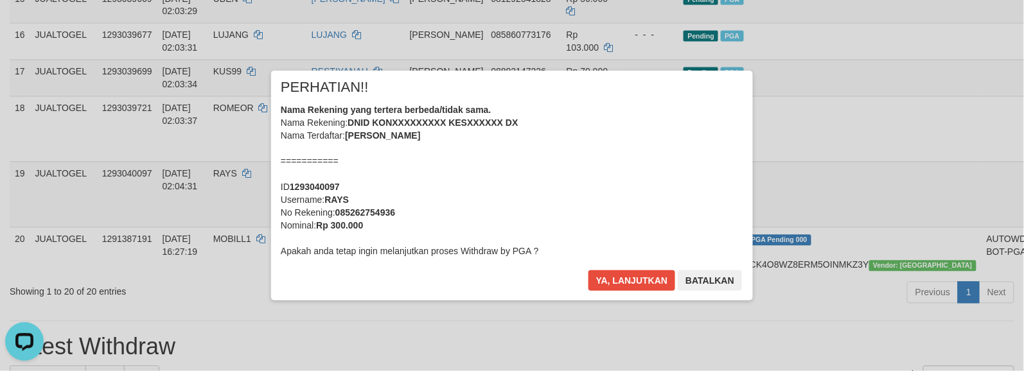
click at [621, 186] on div "Nama Rekening yang tertera berbeda/tidak sama. Nama Rekening: DNID KONXXXXXXXXX…" at bounding box center [512, 180] width 463 height 154
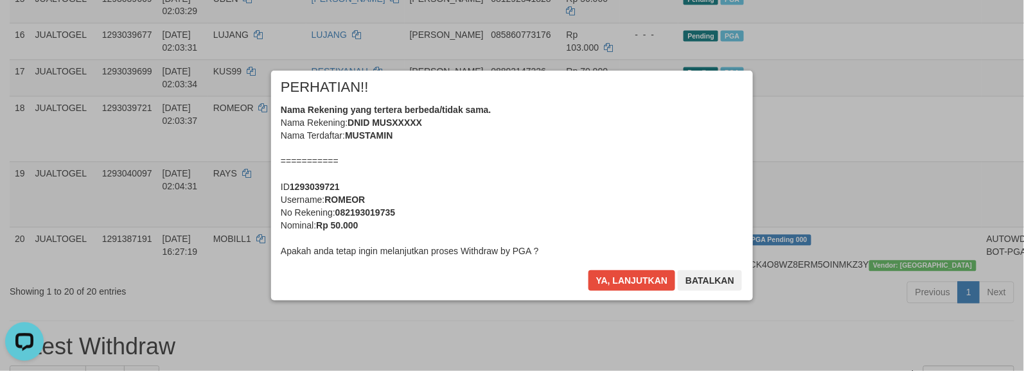
click at [620, 179] on div "Nama Rekening yang tertera berbeda/tidak sama. Nama Rekening: DNID MUSXXXXX Nam…" at bounding box center [512, 180] width 463 height 154
click at [589, 271] on button "Ya, lanjutkan" at bounding box center [632, 281] width 87 height 21
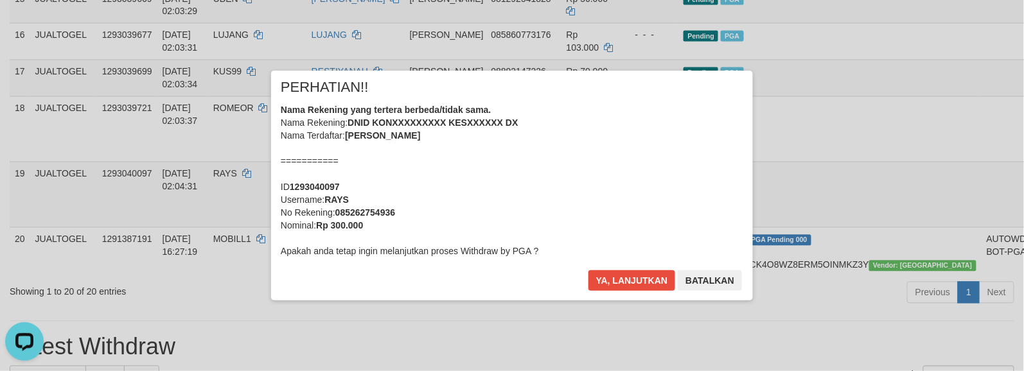
click at [620, 178] on div "Nama Rekening yang tertera berbeda/tidak sama. Nama Rekening: DNID KONXXXXXXXXX…" at bounding box center [512, 180] width 463 height 154
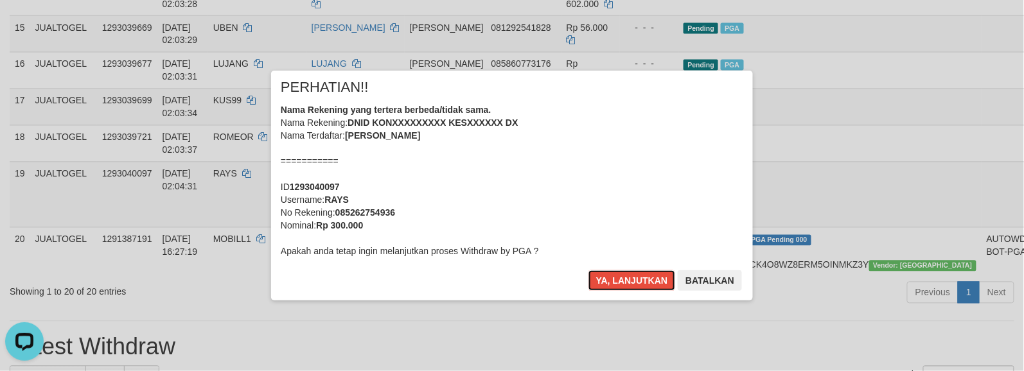
click at [589, 271] on button "Ya, lanjutkan" at bounding box center [632, 281] width 87 height 21
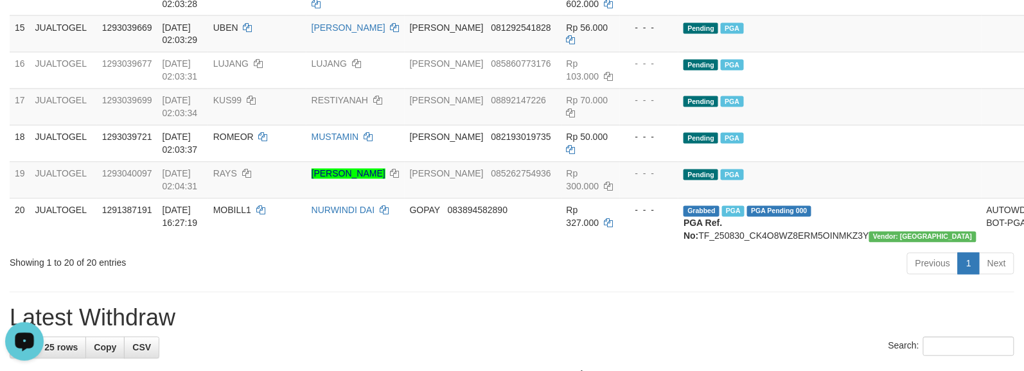
click at [604, 307] on div "**********" at bounding box center [512, 355] width 1024 height 2095
